Goal: Task Accomplishment & Management: Complete application form

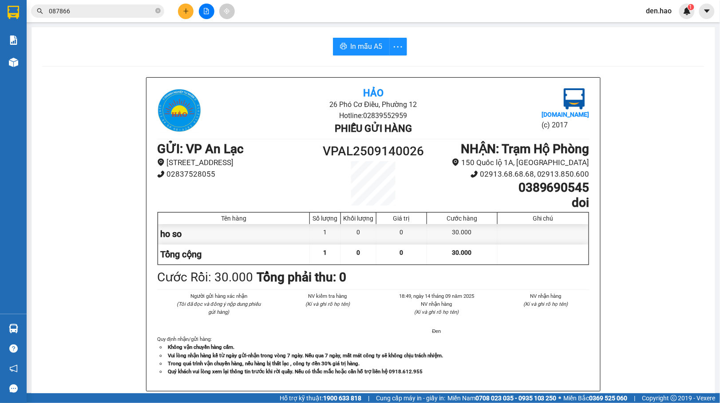
click at [183, 13] on button at bounding box center [186, 12] width 16 height 16
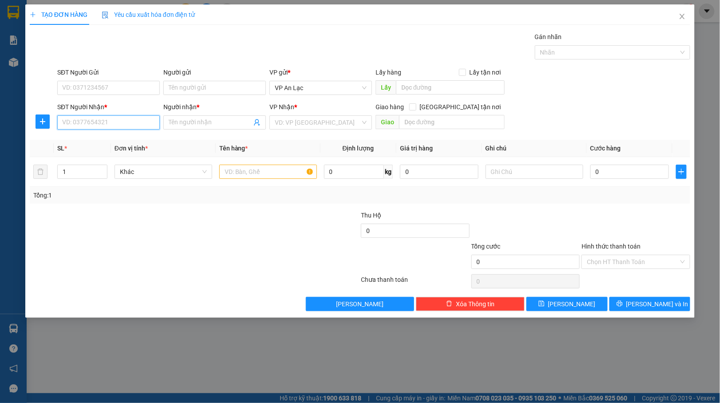
click at [118, 122] on input "SĐT Người Nhận *" at bounding box center [108, 122] width 103 height 14
click at [217, 130] on span at bounding box center [214, 122] width 103 height 14
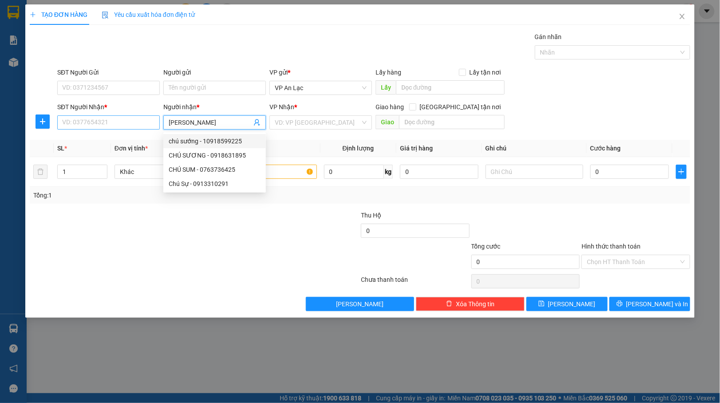
type input "[PERSON_NAME]"
click at [105, 123] on input "SĐT Người Nhận *" at bounding box center [108, 122] width 103 height 14
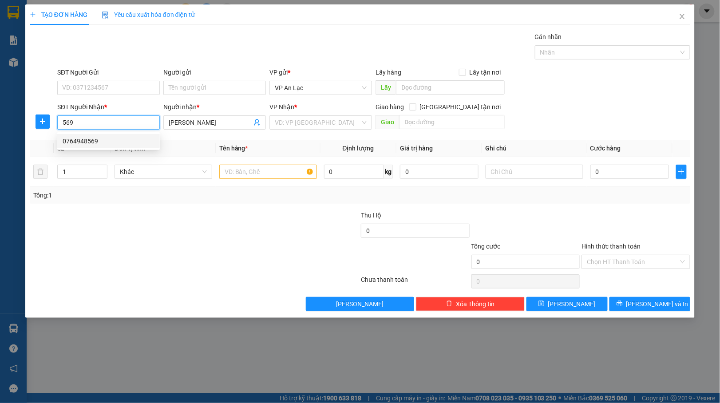
click at [80, 140] on div "0764948569" at bounding box center [109, 141] width 92 height 10
type input "0764948569"
type input "70.000"
type input "0764948569"
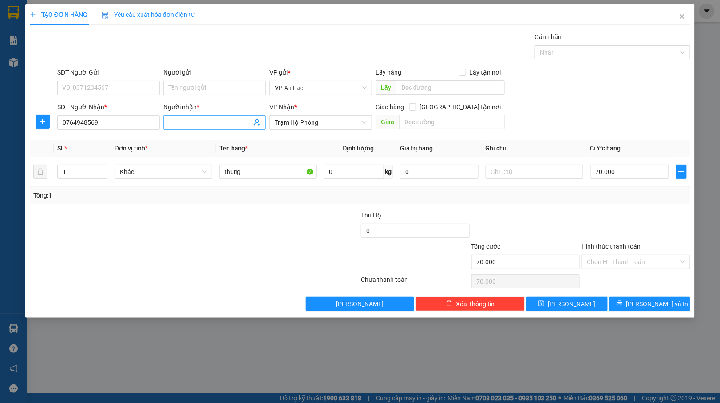
click at [207, 125] on input "Người nhận *" at bounding box center [210, 123] width 83 height 10
type input "chu su hp"
click at [620, 173] on input "70.000" at bounding box center [629, 172] width 79 height 14
type input "0"
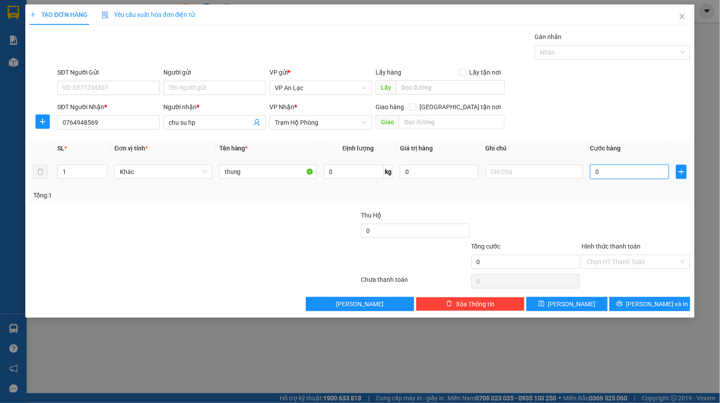
type input "0"
click at [592, 176] on input "0" at bounding box center [629, 172] width 79 height 14
type input "50"
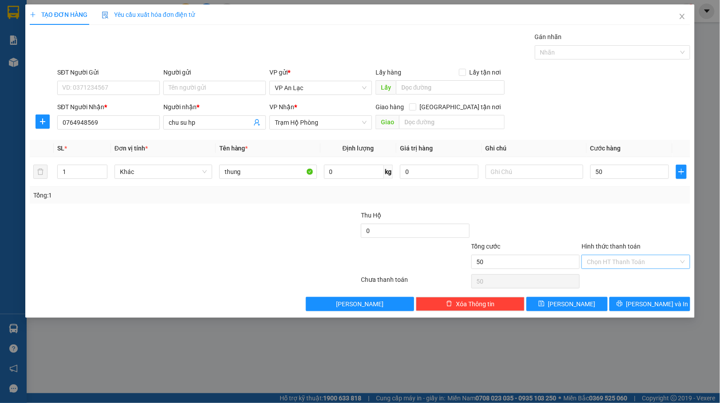
type input "50.000"
click at [623, 256] on input "Hình thức thanh toán" at bounding box center [633, 261] width 92 height 13
click at [609, 281] on div "Tại văn phòng" at bounding box center [636, 281] width 98 height 10
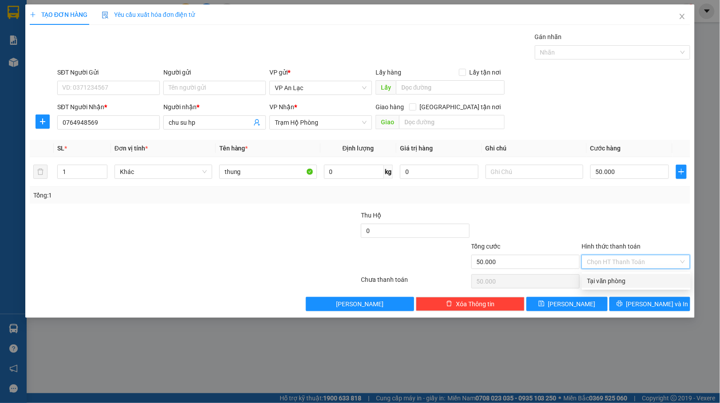
type input "0"
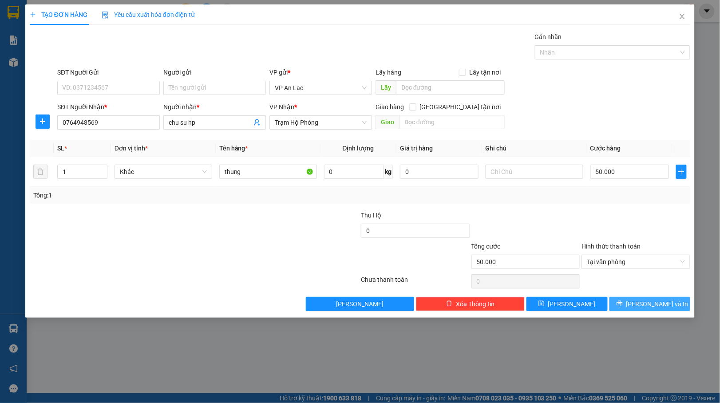
click at [655, 304] on span "[PERSON_NAME] và In" at bounding box center [657, 304] width 62 height 10
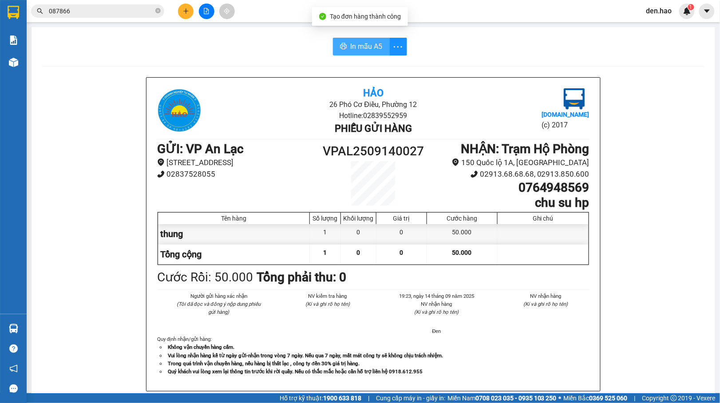
click at [370, 51] on span "In mẫu A5" at bounding box center [367, 46] width 32 height 11
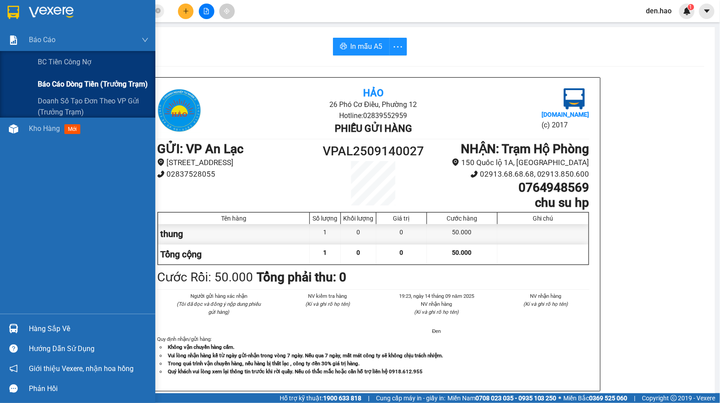
click at [62, 79] on span "Báo cáo dòng tiền (trưởng trạm)" at bounding box center [93, 84] width 110 height 11
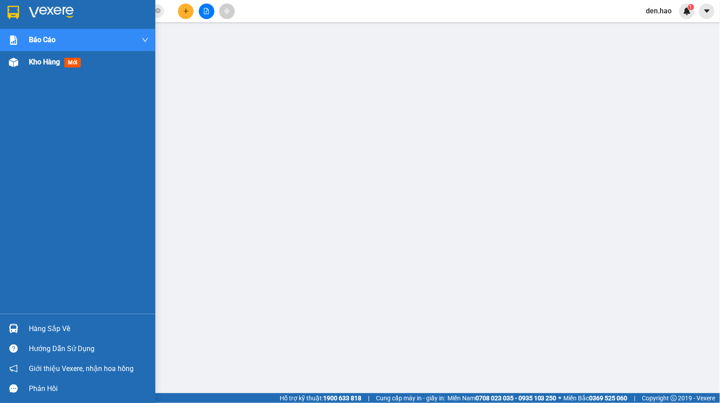
click at [11, 61] on img at bounding box center [13, 62] width 9 height 9
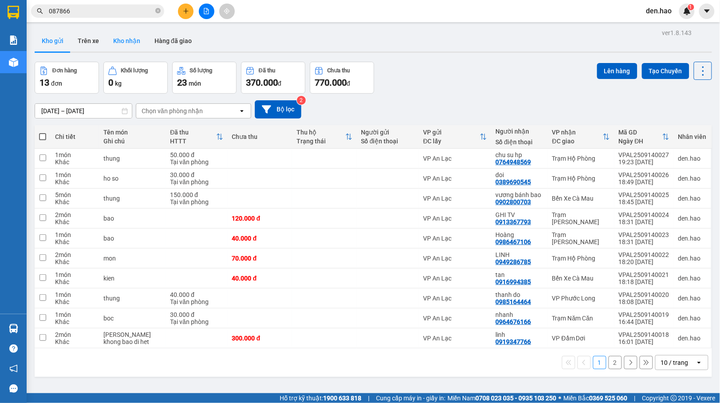
click at [127, 42] on button "Kho nhận" at bounding box center [126, 40] width 41 height 21
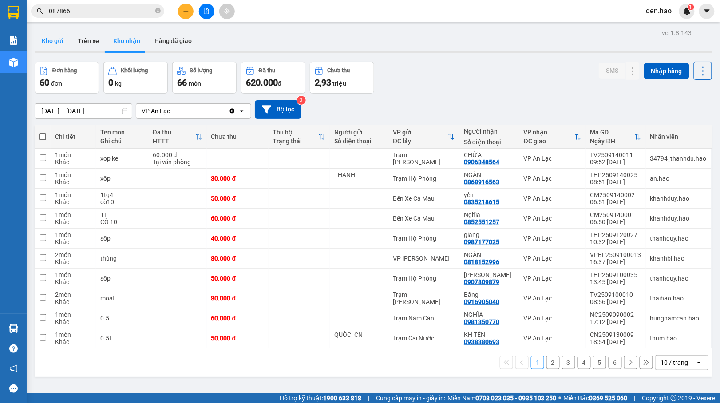
click at [60, 43] on button "Kho gửi" at bounding box center [53, 40] width 36 height 21
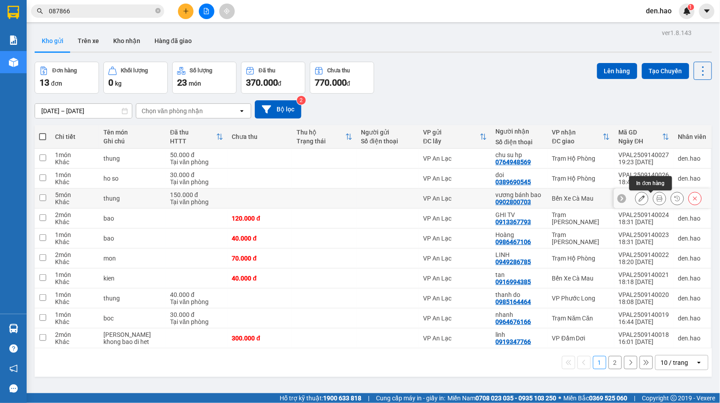
click at [656, 196] on icon at bounding box center [659, 198] width 6 height 6
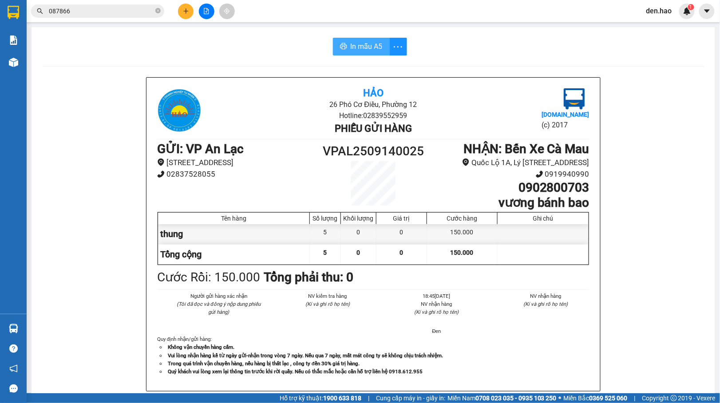
click at [351, 47] on span "In mẫu A5" at bounding box center [367, 46] width 32 height 11
